Goal: Communication & Community: Share content

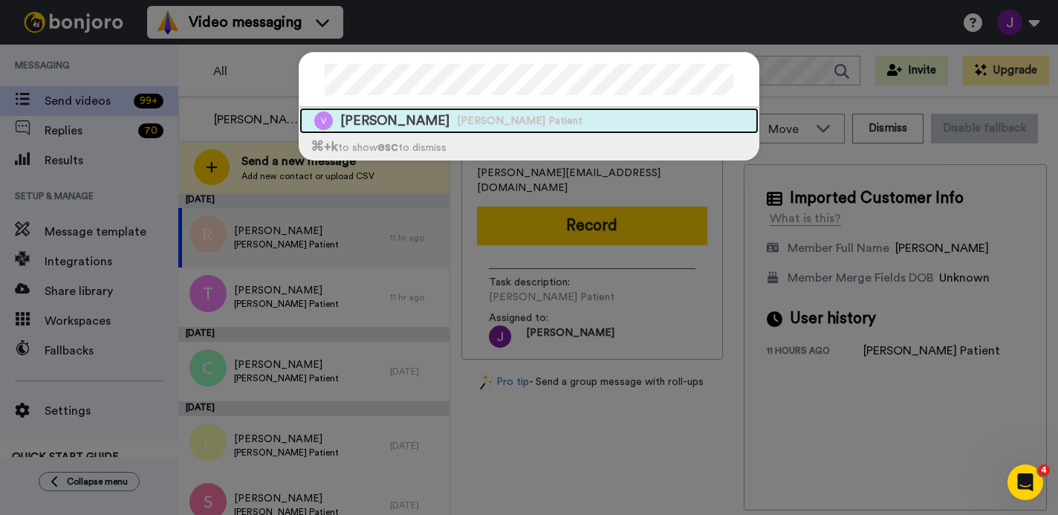
click at [360, 126] on span "[PERSON_NAME]" at bounding box center [394, 120] width 109 height 19
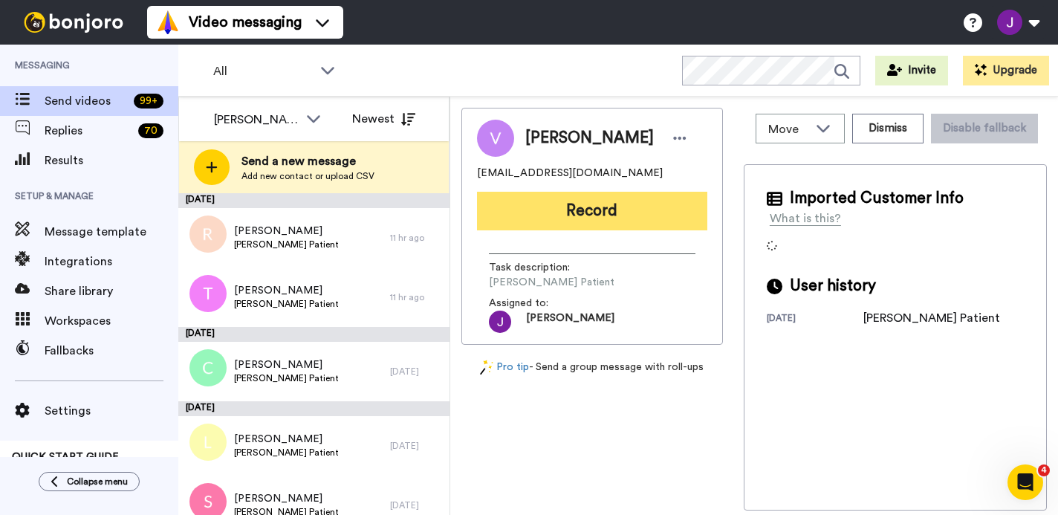
click at [569, 217] on button "Record" at bounding box center [592, 211] width 230 height 39
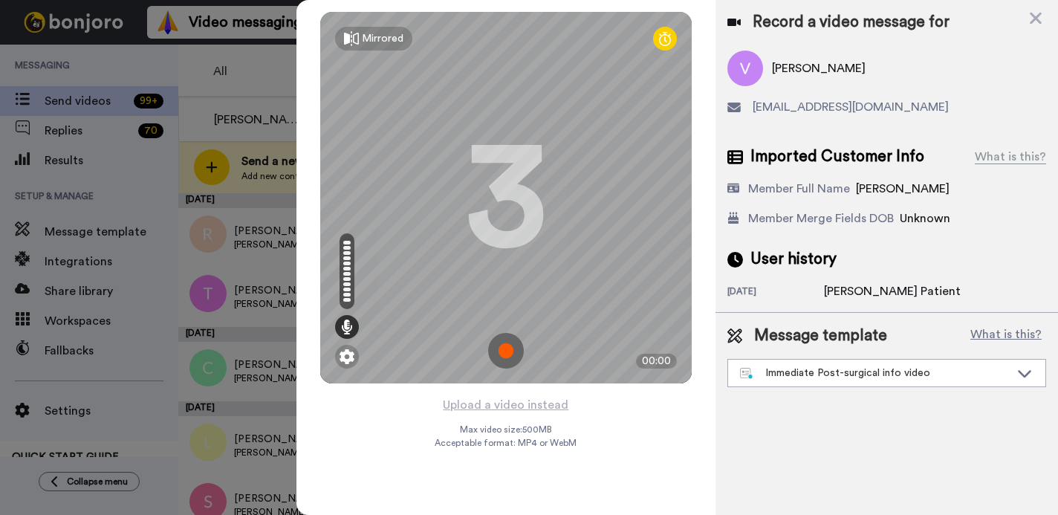
click at [510, 348] on img at bounding box center [506, 351] width 36 height 36
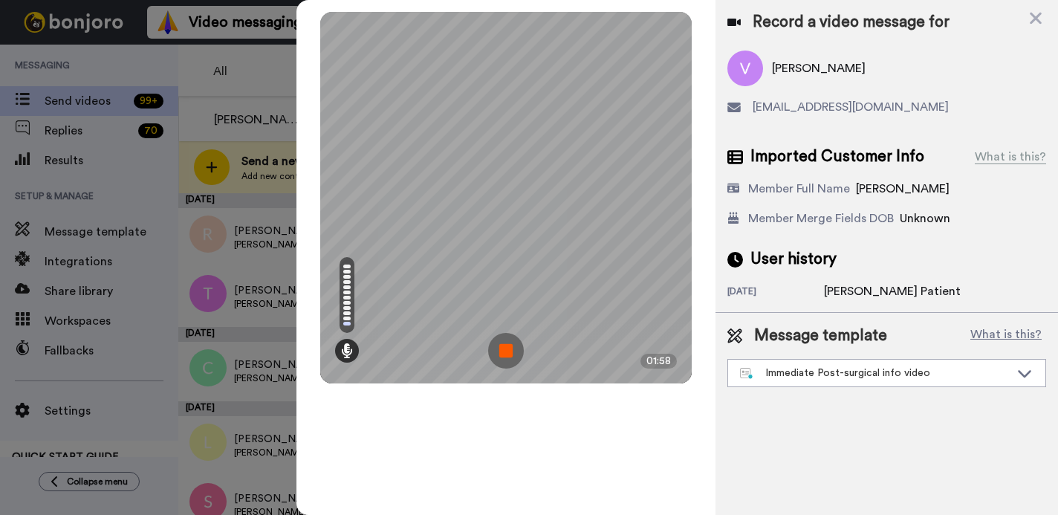
click at [501, 356] on img at bounding box center [506, 351] width 36 height 36
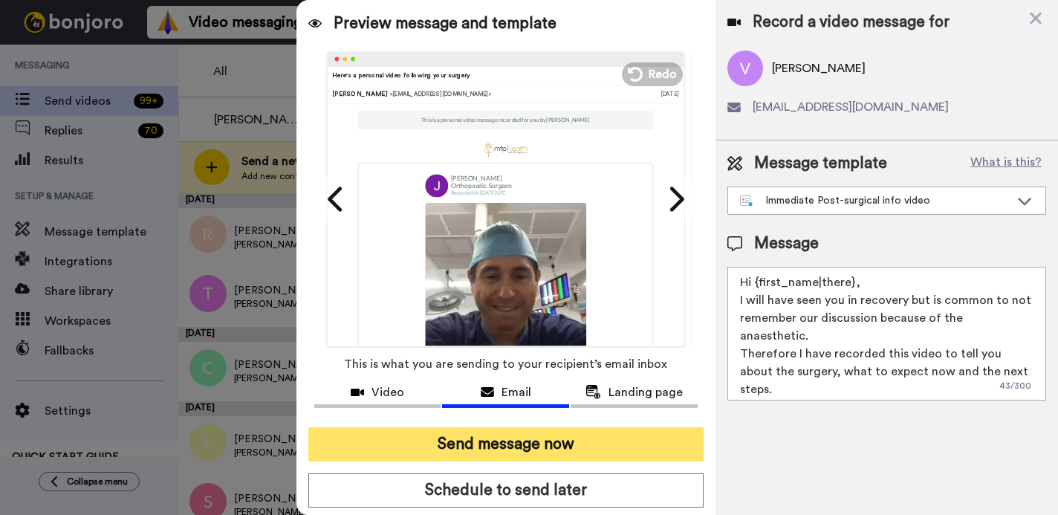
click at [473, 447] on button "Send message now" at bounding box center [505, 444] width 395 height 34
